Goal: Browse casually: Explore the website without a specific task or goal

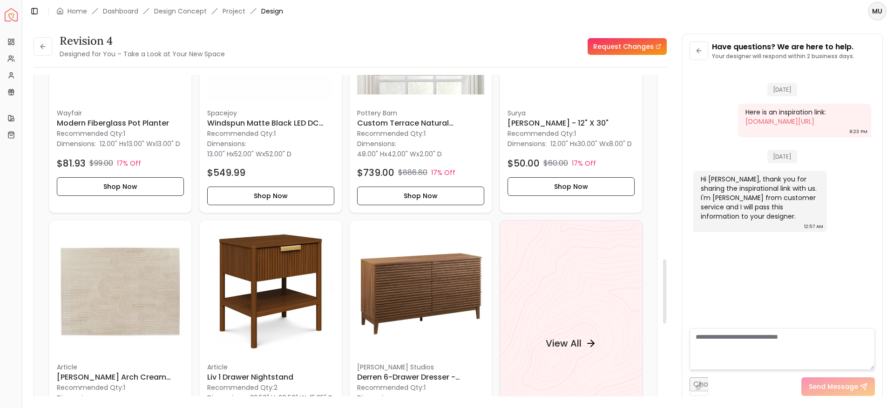
scroll to position [920, 0]
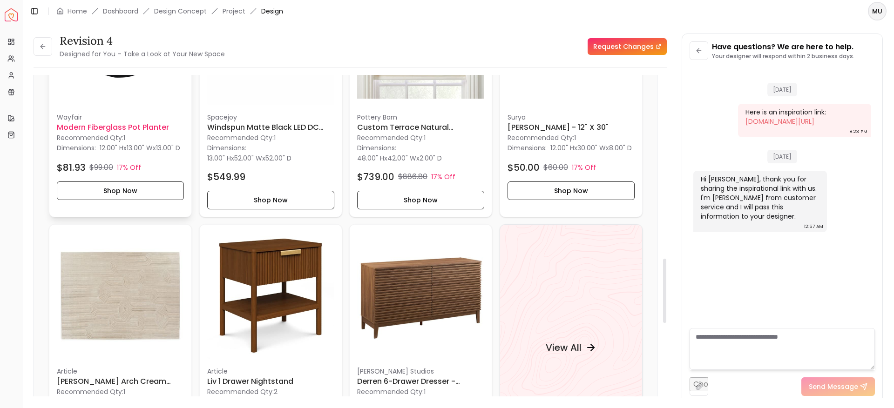
click at [121, 130] on h6 "Modern Fiberglass Pot Planter" at bounding box center [120, 127] width 127 height 11
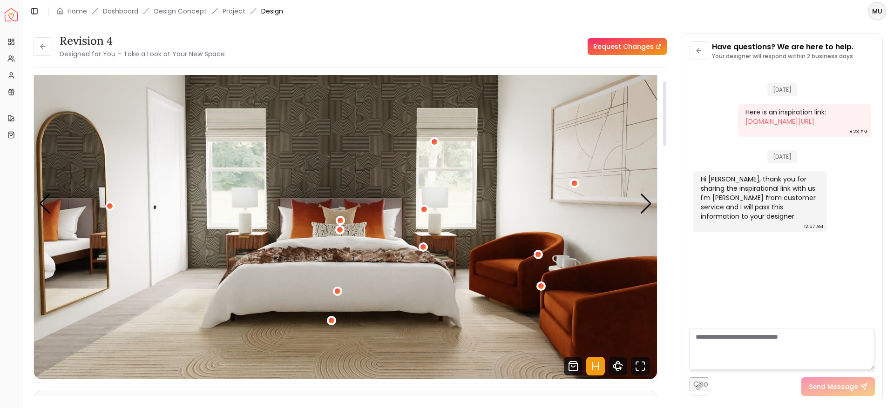
scroll to position [0, 0]
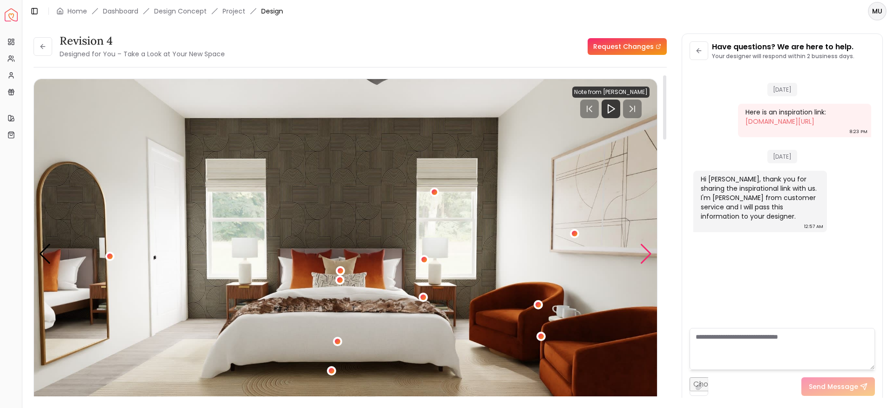
click at [640, 258] on div "Next slide" at bounding box center [646, 254] width 13 height 20
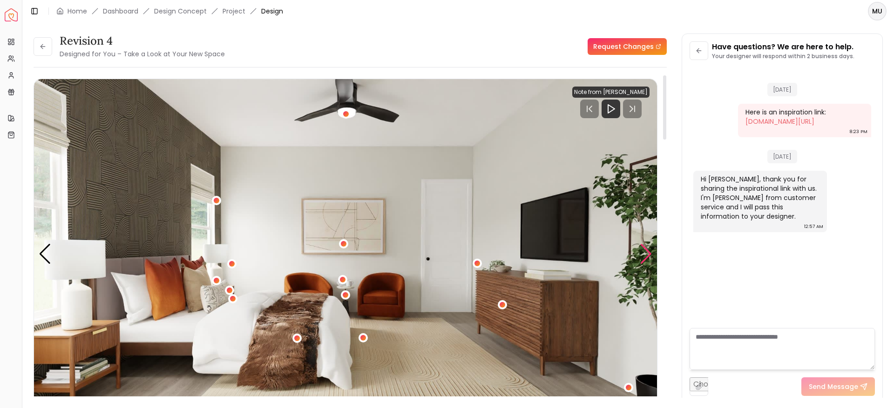
click at [640, 258] on div "Next slide" at bounding box center [646, 254] width 13 height 20
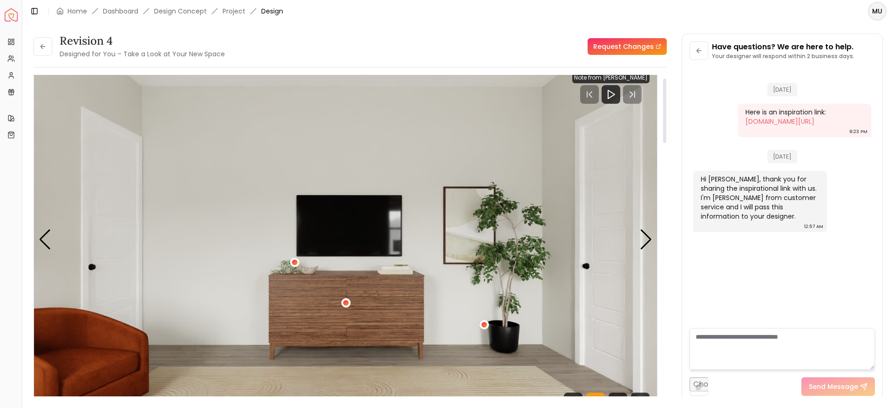
scroll to position [16, 0]
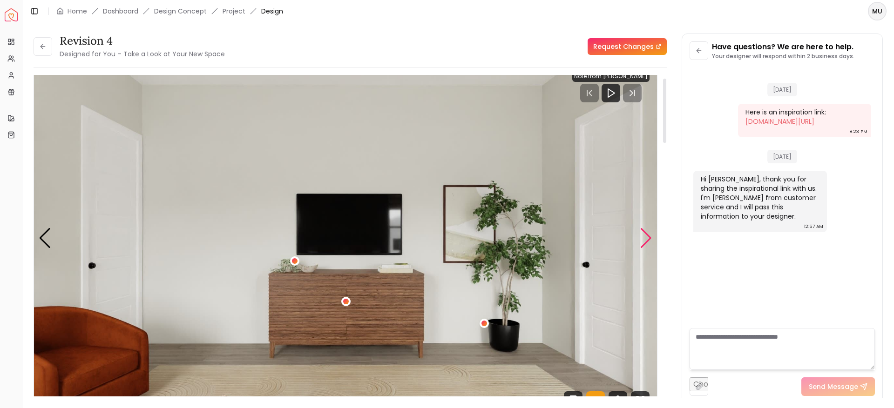
click at [650, 241] on div "Next slide" at bounding box center [646, 238] width 13 height 20
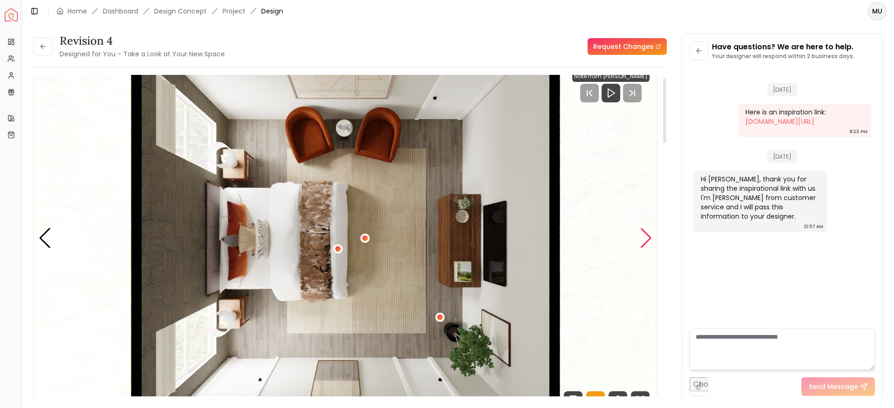
click at [650, 241] on div "Next slide" at bounding box center [646, 238] width 13 height 20
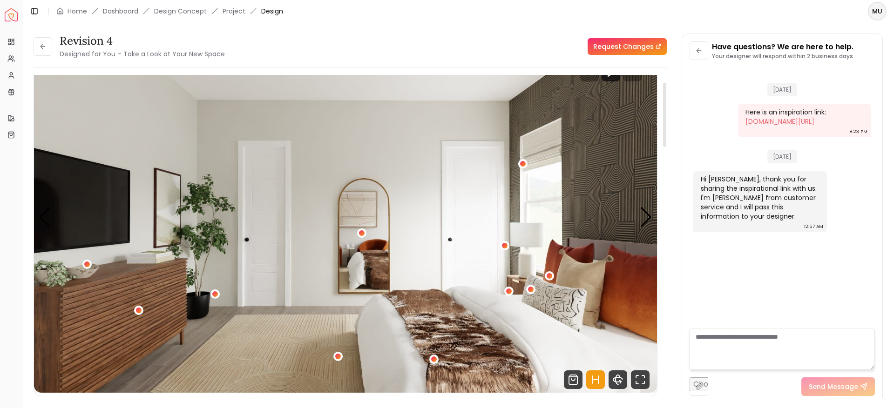
scroll to position [35, 0]
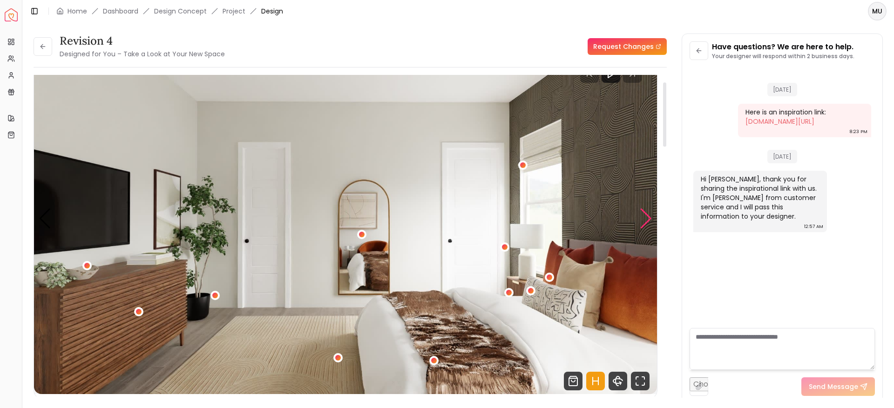
click at [645, 212] on div "Next slide" at bounding box center [646, 219] width 13 height 20
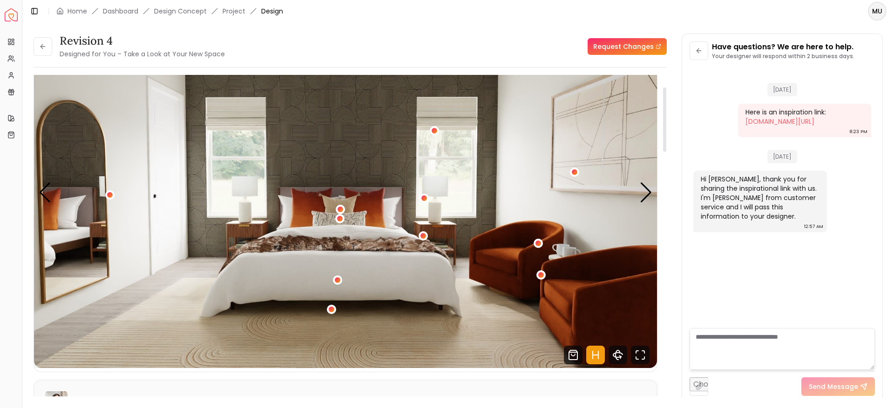
scroll to position [61, 0]
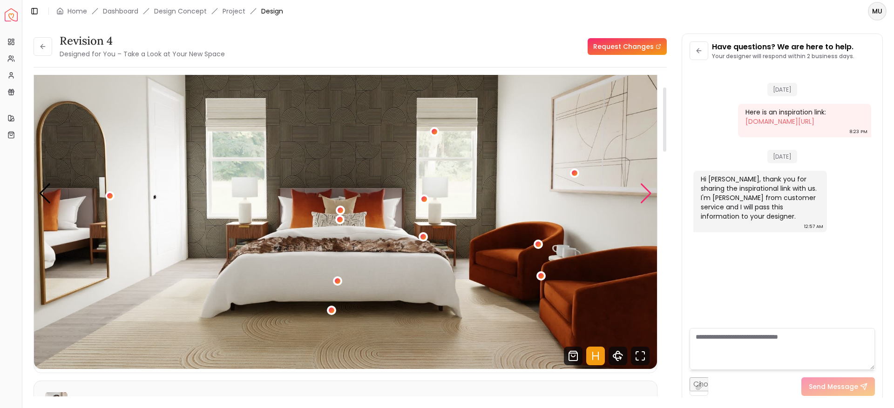
click at [645, 200] on div "Next slide" at bounding box center [646, 193] width 13 height 20
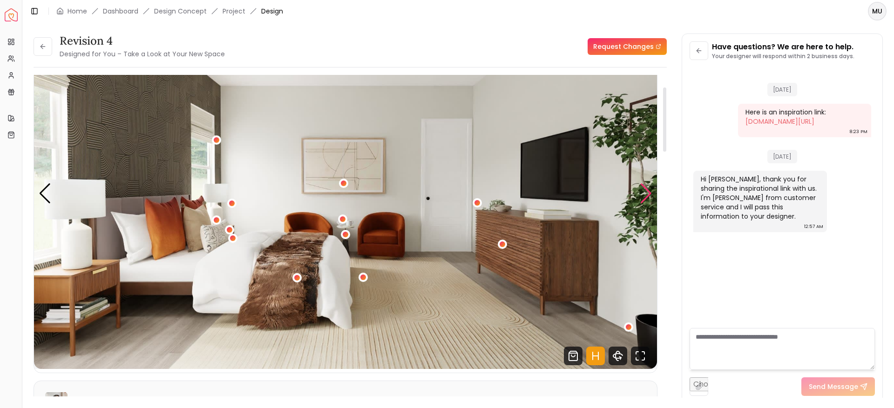
click at [647, 197] on div "Next slide" at bounding box center [646, 193] width 13 height 20
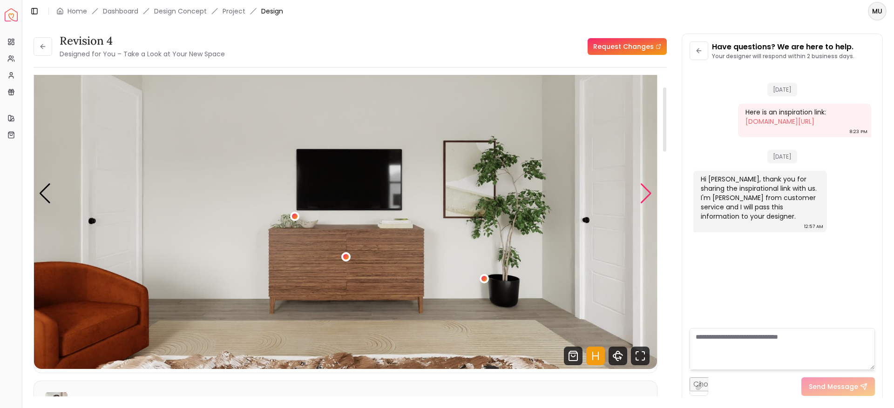
click at [647, 197] on div "Next slide" at bounding box center [646, 193] width 13 height 20
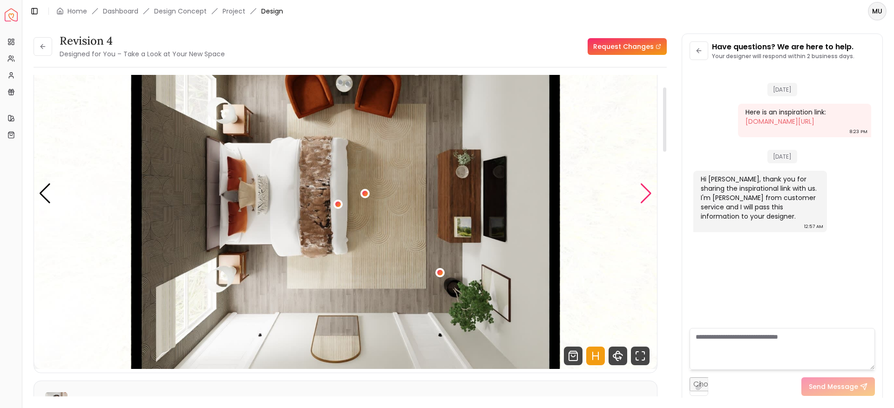
click at [647, 197] on div "Next slide" at bounding box center [646, 193] width 13 height 20
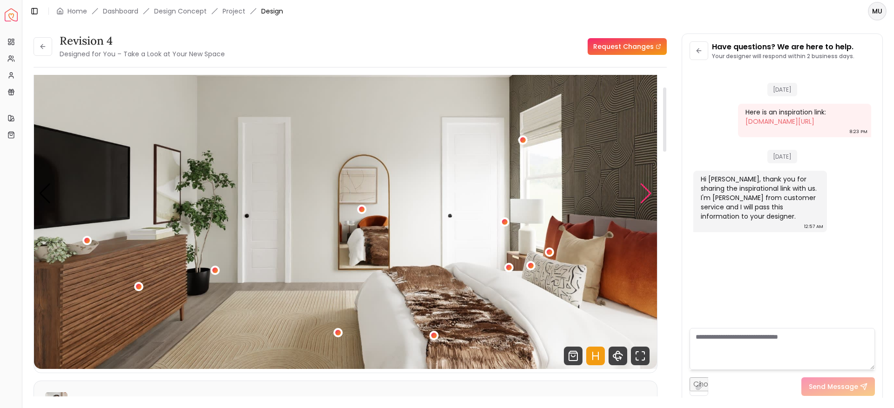
click at [647, 197] on div "Next slide" at bounding box center [646, 193] width 13 height 20
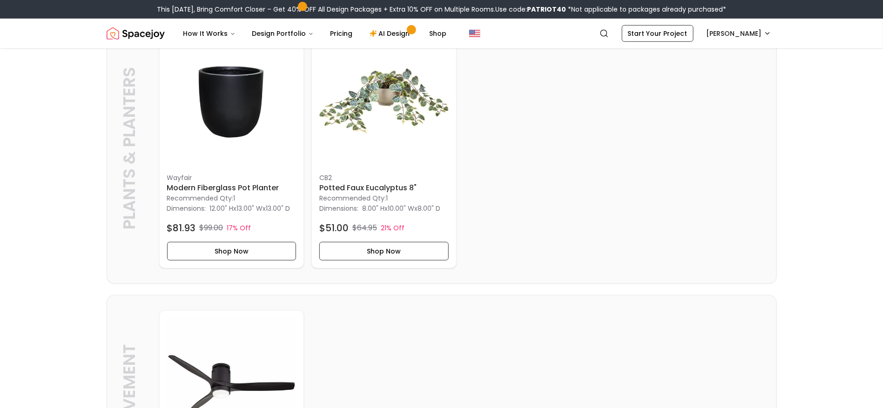
scroll to position [255, 0]
click at [373, 192] on h6 "Potted Faux Eucalyptus 8"" at bounding box center [383, 187] width 129 height 11
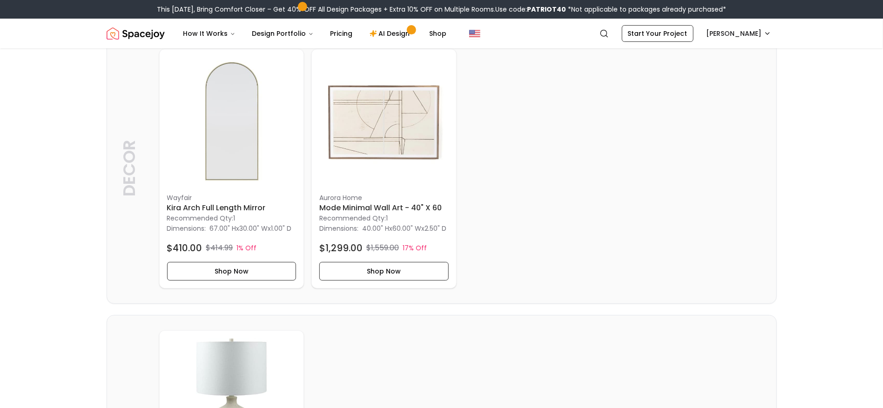
scroll to position [1629, 0]
click at [249, 149] on img at bounding box center [231, 119] width 129 height 129
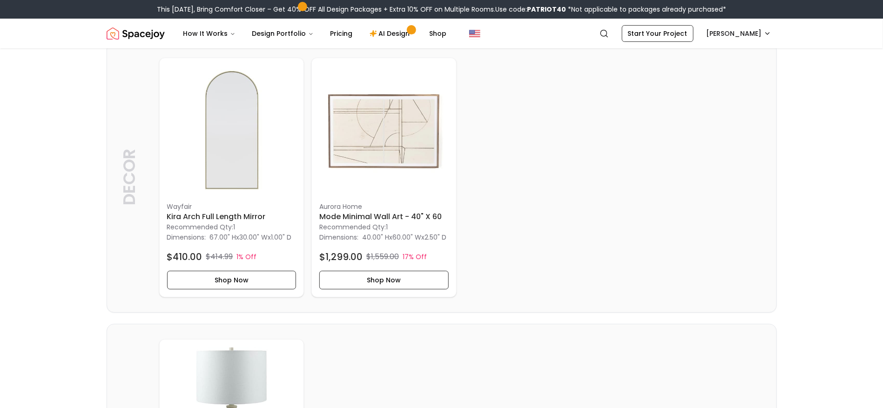
scroll to position [1618, 0]
click at [387, 212] on p "aurora home" at bounding box center [383, 207] width 129 height 9
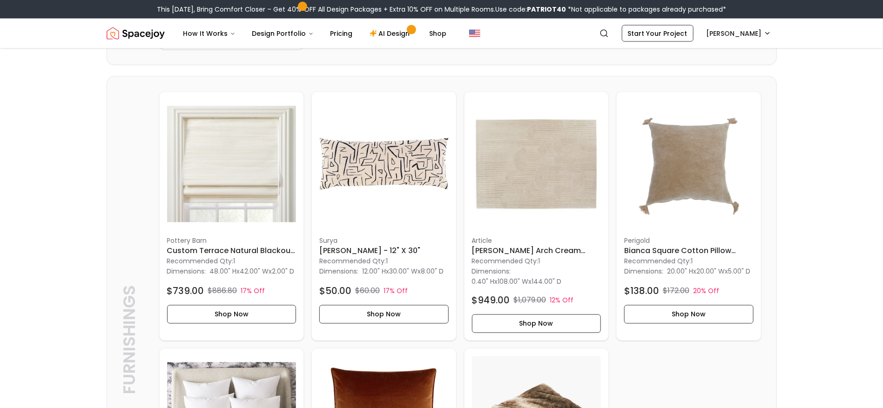
scroll to position [752, 0]
